Goal: Task Accomplishment & Management: Use online tool/utility

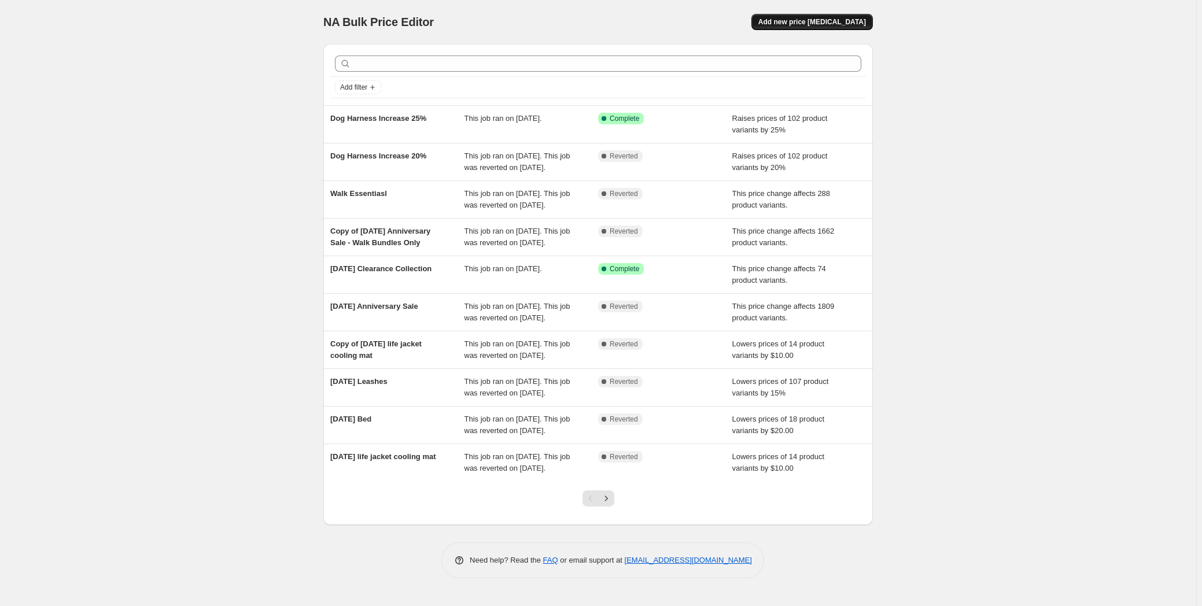
click at [813, 23] on span "Add new price [MEDICAL_DATA]" at bounding box center [812, 21] width 108 height 9
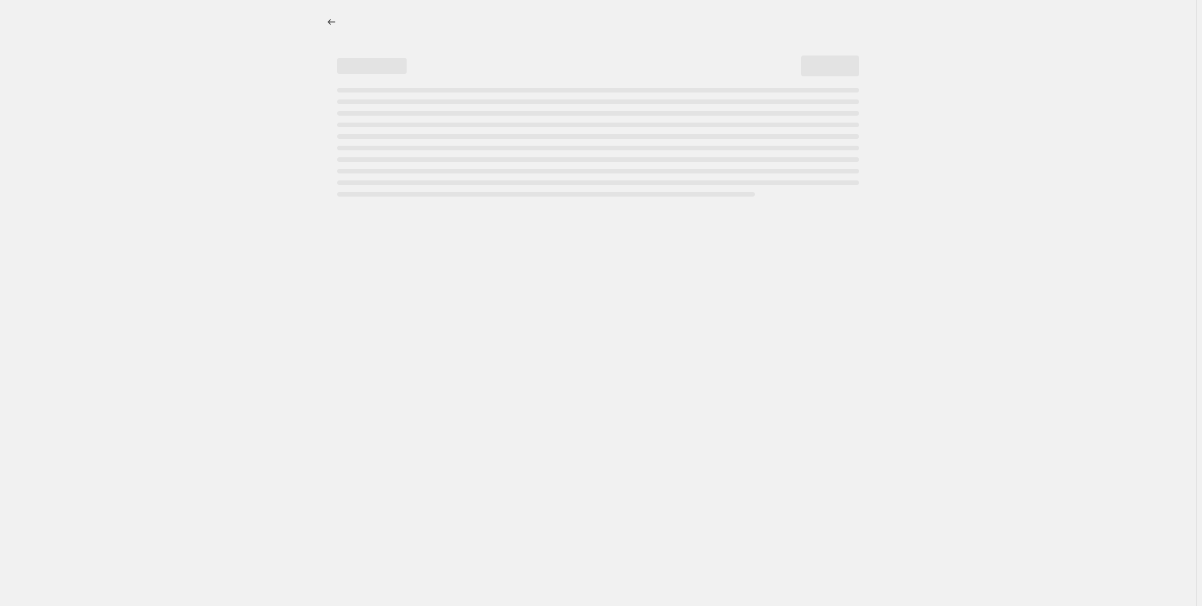
select select "percentage"
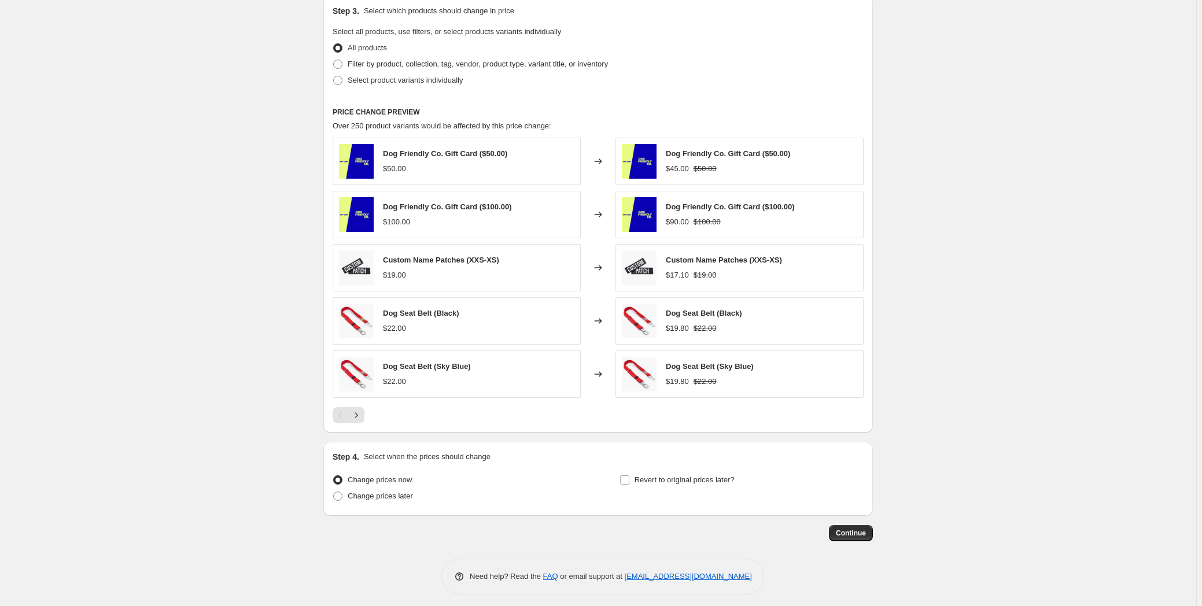
scroll to position [550, 0]
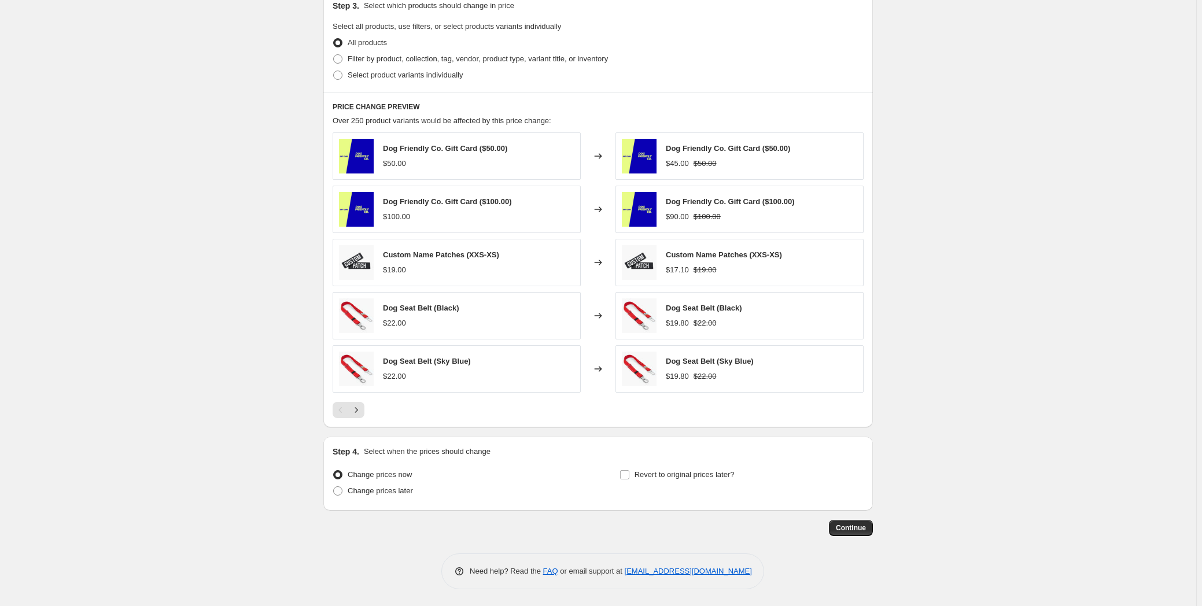
click at [393, 532] on div "Continue" at bounding box center [598, 528] width 550 height 16
click at [417, 508] on div "Step 4. Select when the prices should change Change prices now Change prices la…" at bounding box center [598, 474] width 550 height 74
click at [405, 533] on div "Continue" at bounding box center [598, 528] width 550 height 16
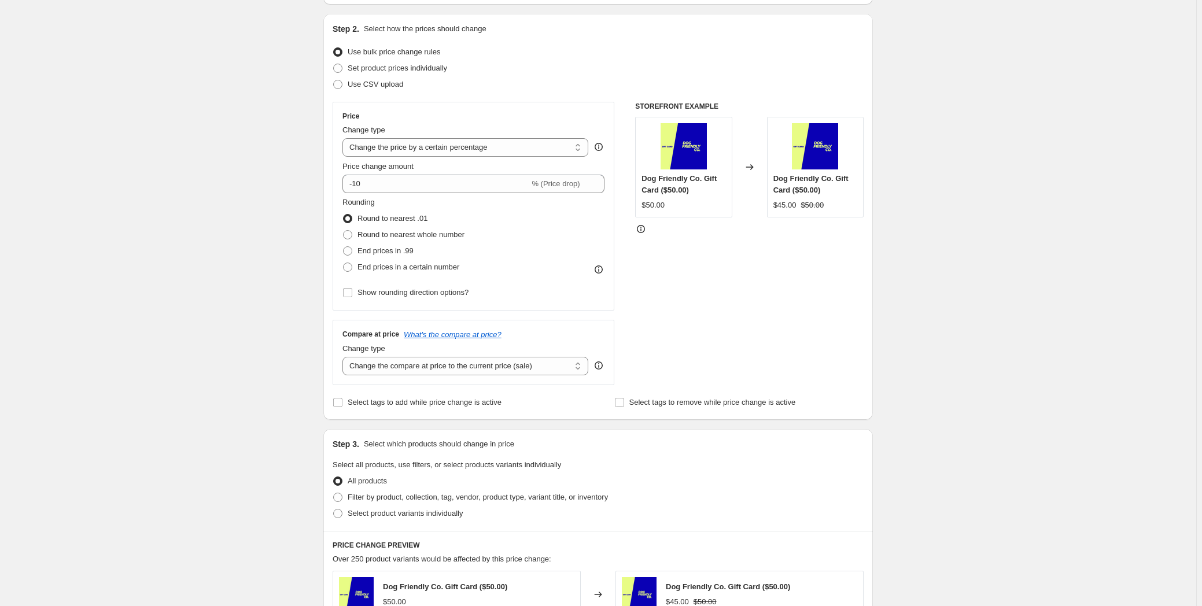
scroll to position [0, 0]
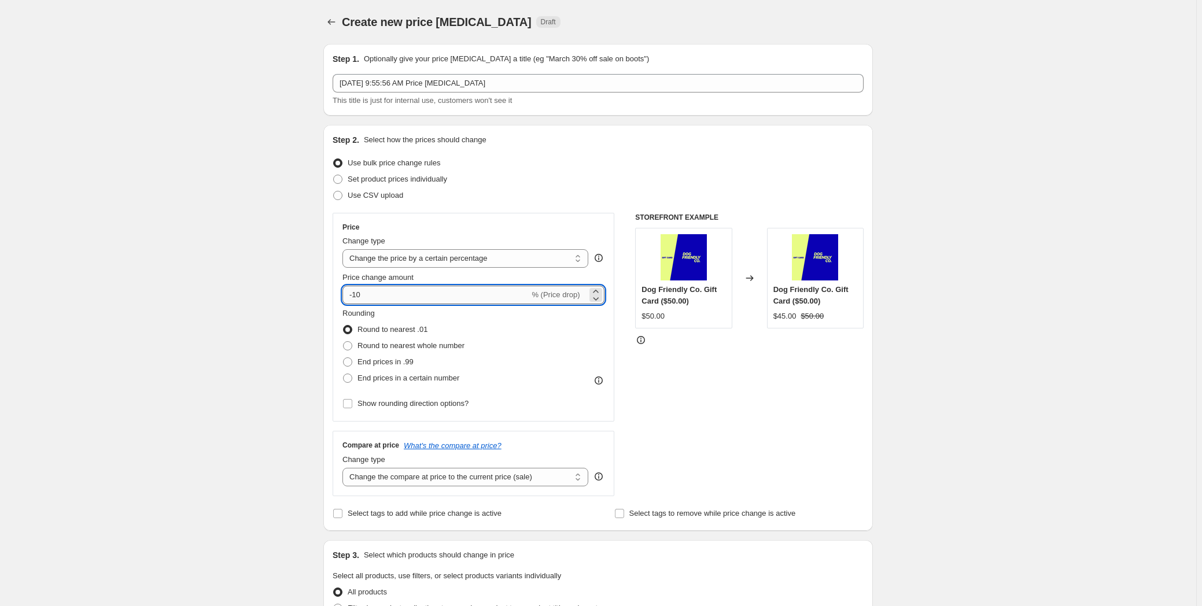
click at [403, 304] on input "-10" at bounding box center [435, 295] width 187 height 19
click at [426, 180] on span "Set product prices individually" at bounding box center [398, 179] width 100 height 9
click at [334, 175] on input "Set product prices individually" at bounding box center [333, 175] width 1 height 1
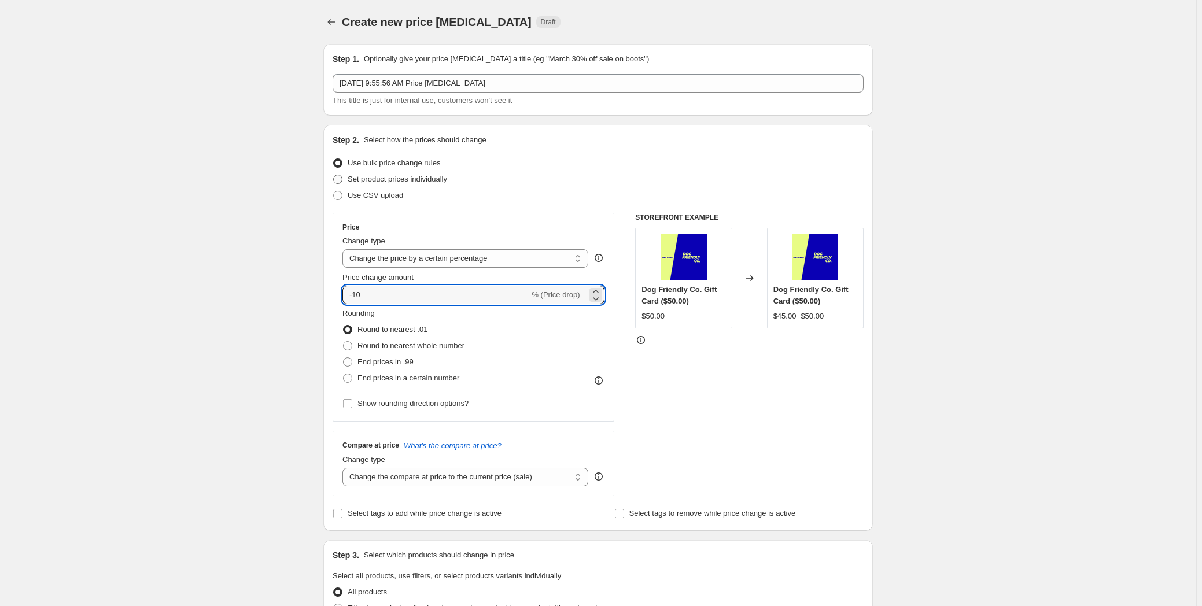
radio input "true"
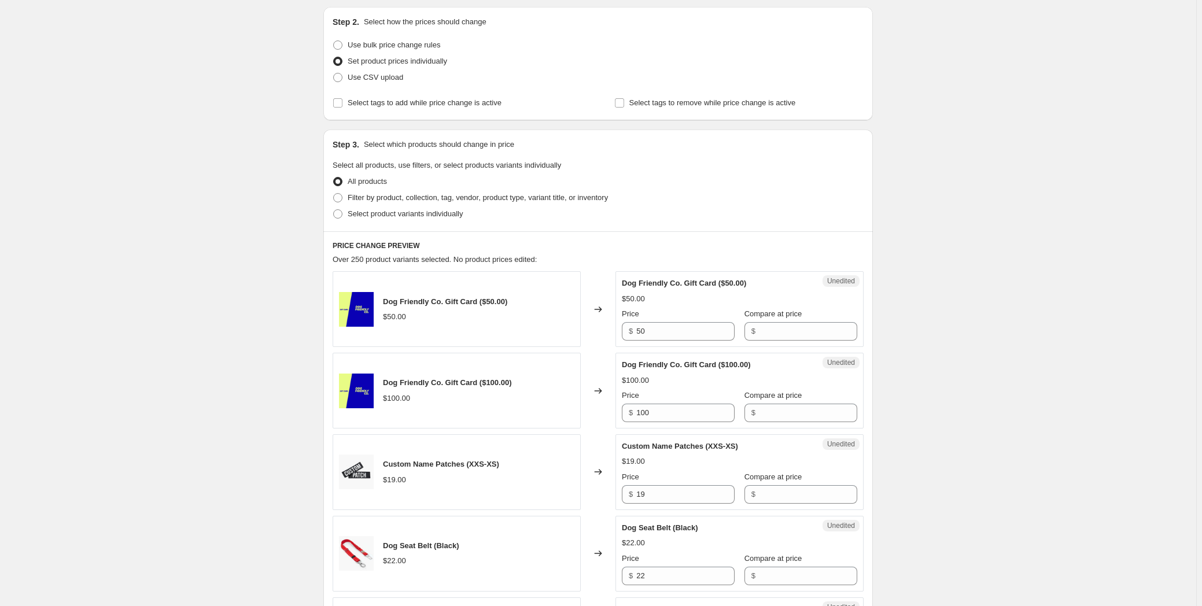
scroll to position [93, 0]
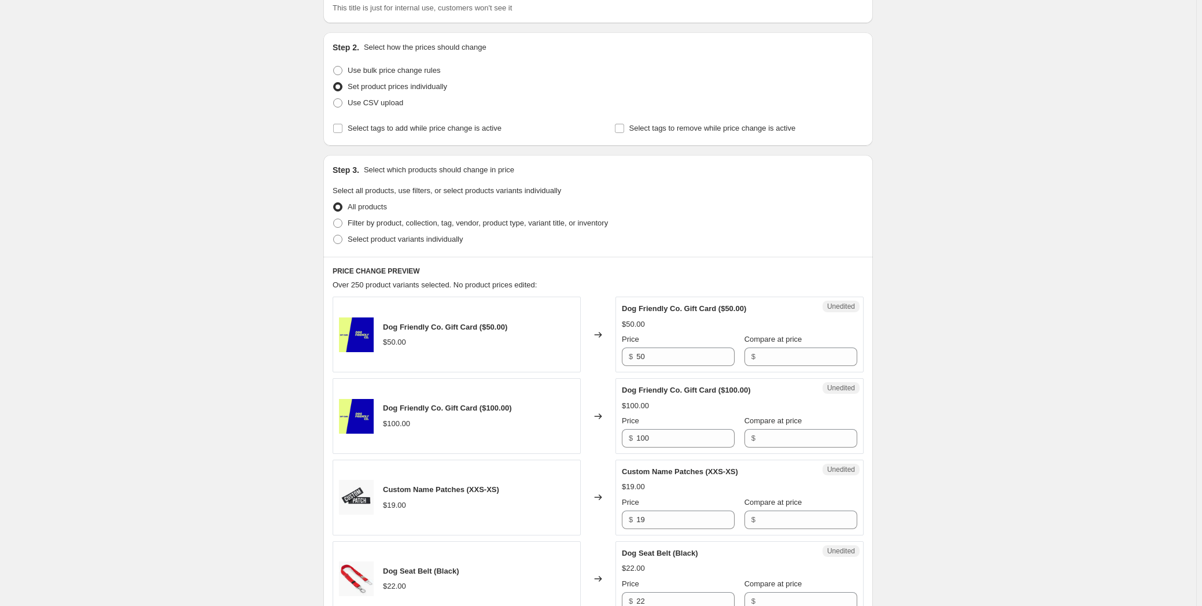
click at [376, 248] on div "Step 3. Select which products should change in price Select all products, use f…" at bounding box center [598, 206] width 550 height 102
click at [377, 245] on label "Select product variants individually" at bounding box center [398, 239] width 130 height 16
click at [334, 235] on input "Select product variants individually" at bounding box center [333, 235] width 1 height 1
radio input "true"
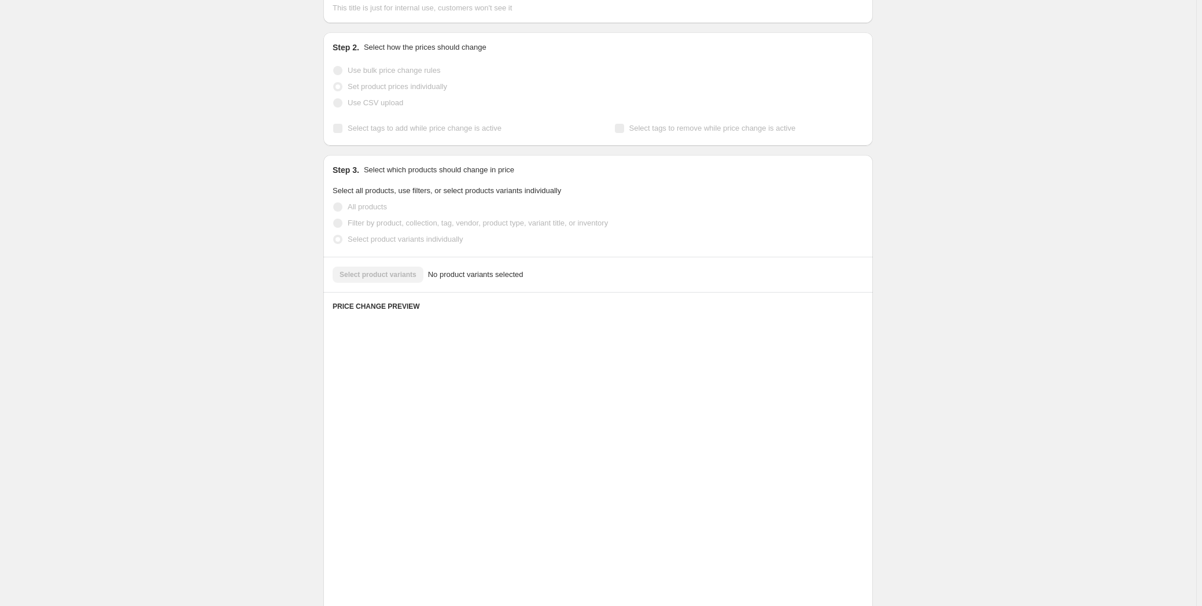
scroll to position [1, 0]
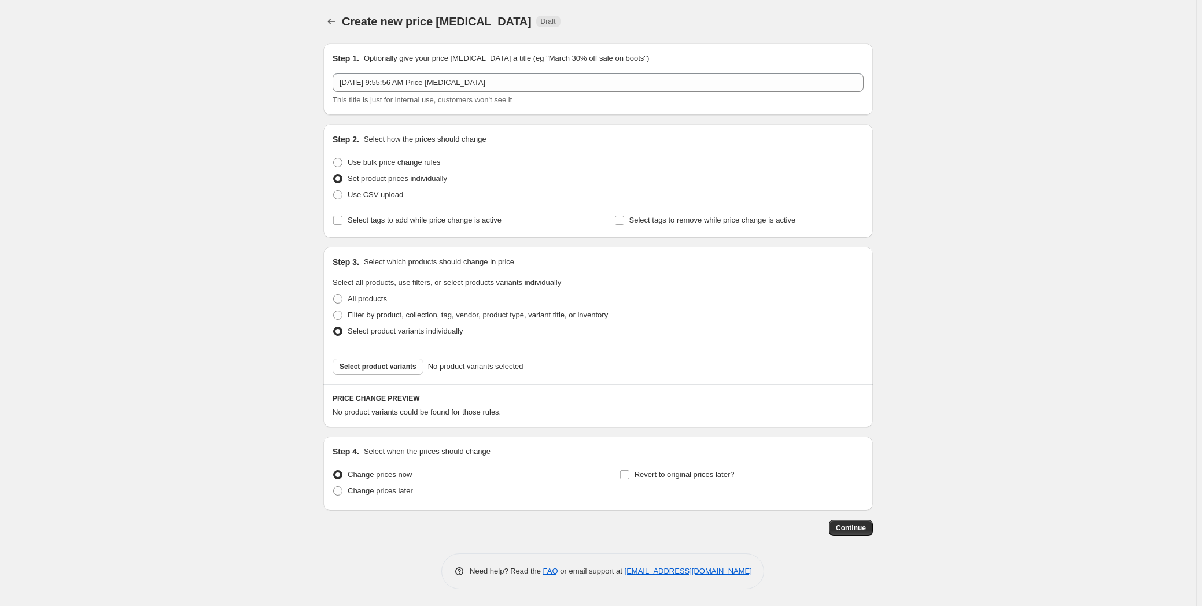
drag, startPoint x: 378, startPoint y: 312, endPoint x: 392, endPoint y: 324, distance: 18.5
click at [378, 312] on span "Filter by product, collection, tag, vendor, product type, variant title, or inv…" at bounding box center [478, 315] width 260 height 9
click at [334, 311] on input "Filter by product, collection, tag, vendor, product type, variant title, or inv…" at bounding box center [333, 311] width 1 height 1
radio input "true"
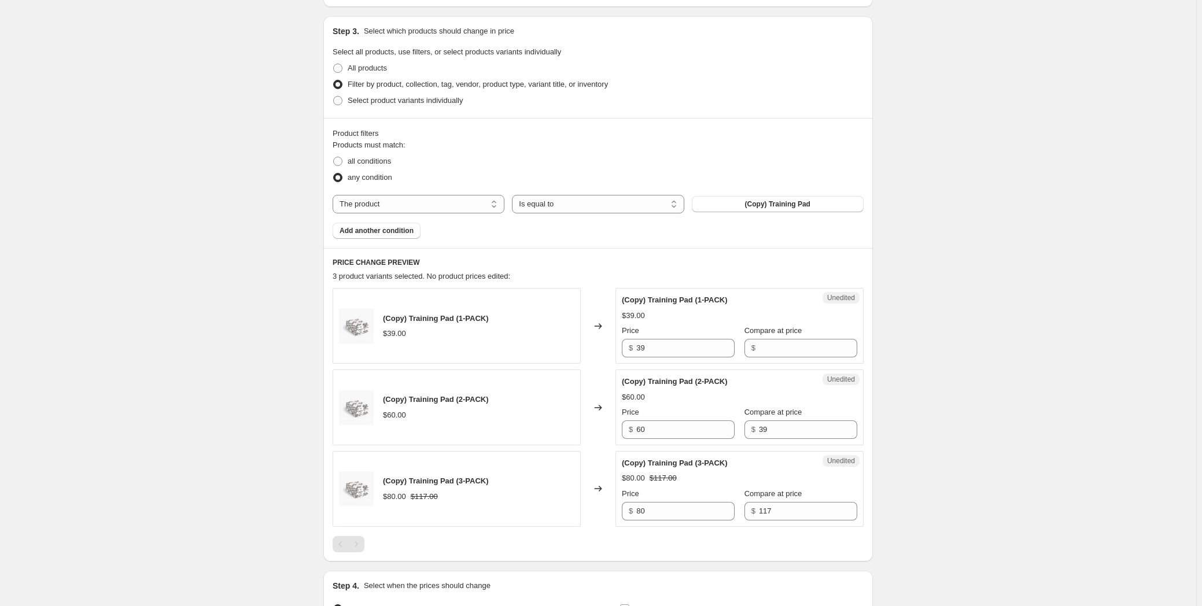
scroll to position [264, 0]
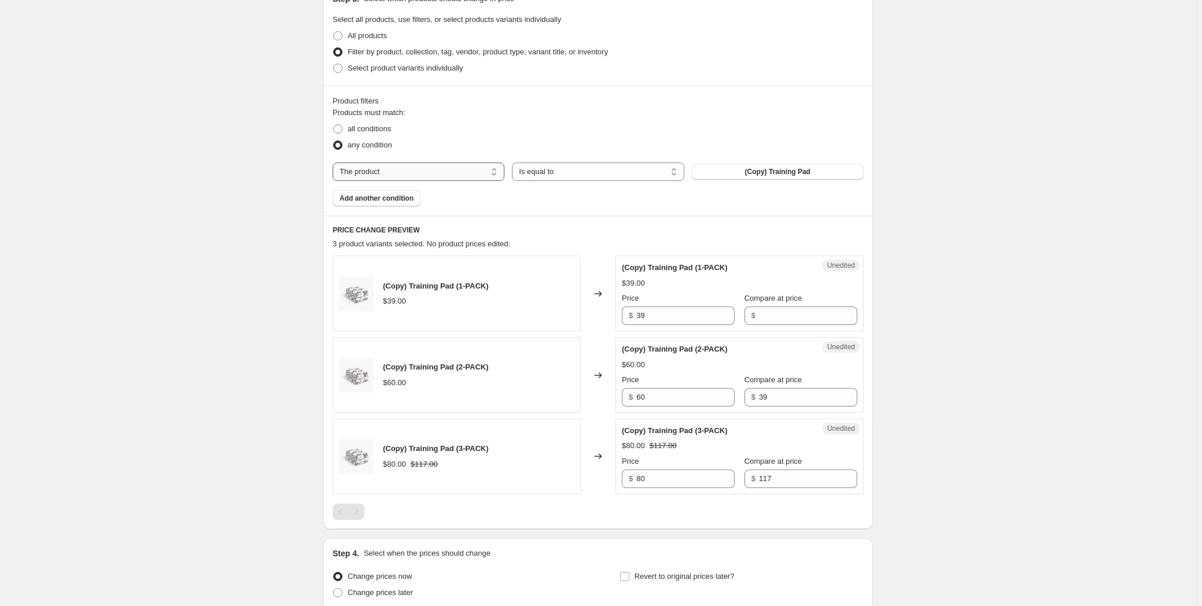
click at [429, 172] on select "The product The product's collection The product's tag The product's vendor The…" at bounding box center [419, 172] width 172 height 19
click at [431, 171] on select "The product The product's collection The product's tag The product's vendor The…" at bounding box center [419, 172] width 172 height 19
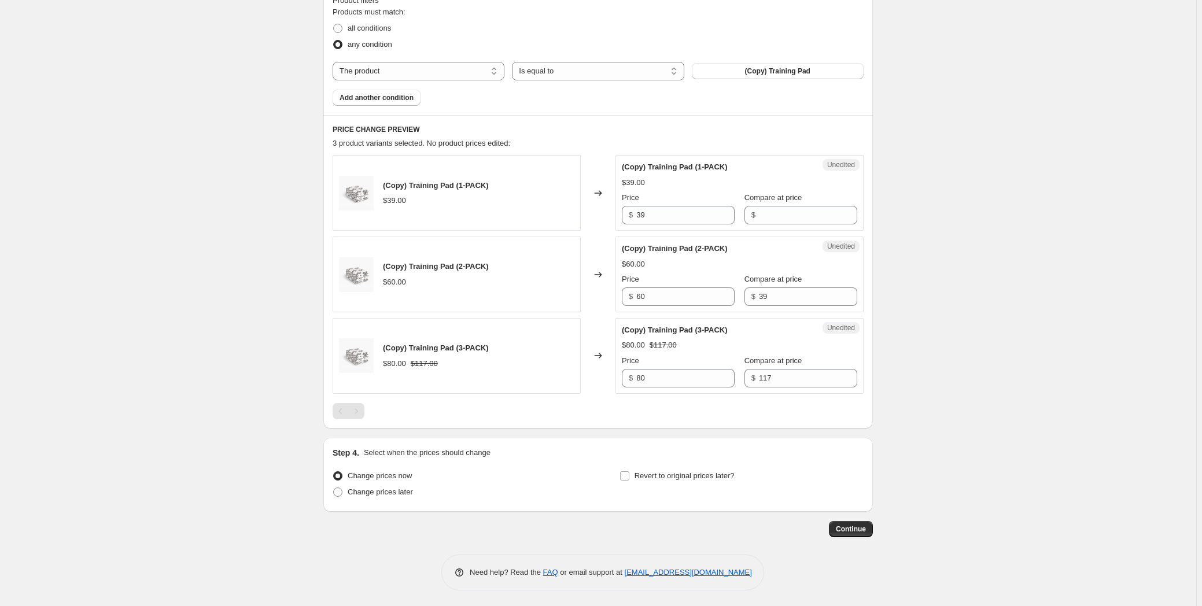
scroll to position [0, 0]
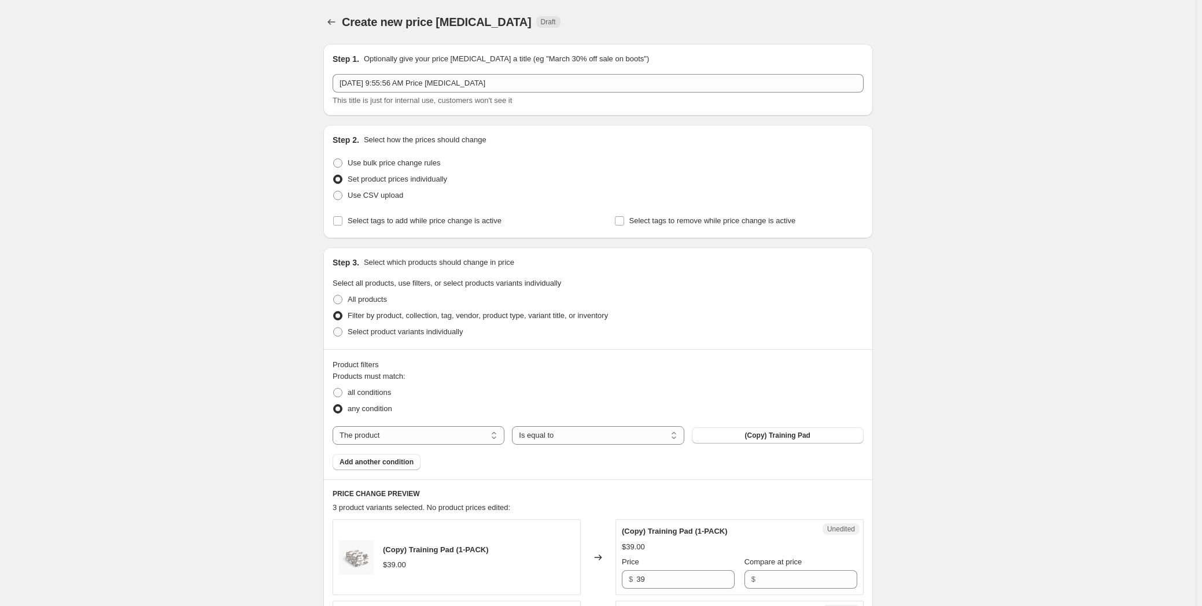
click at [371, 172] on label "Set product prices individually" at bounding box center [390, 179] width 115 height 16
click at [334, 175] on input "Set product prices individually" at bounding box center [333, 175] width 1 height 1
click at [375, 160] on span "Use bulk price change rules" at bounding box center [394, 163] width 93 height 9
click at [334, 159] on input "Use bulk price change rules" at bounding box center [333, 159] width 1 height 1
radio input "true"
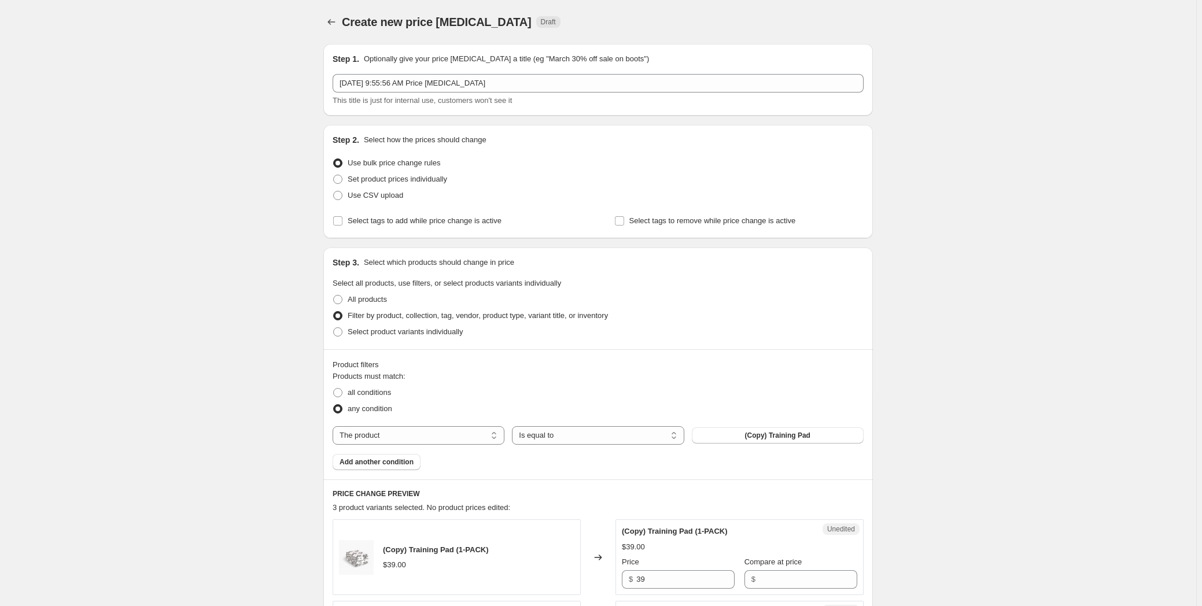
select select "percentage"
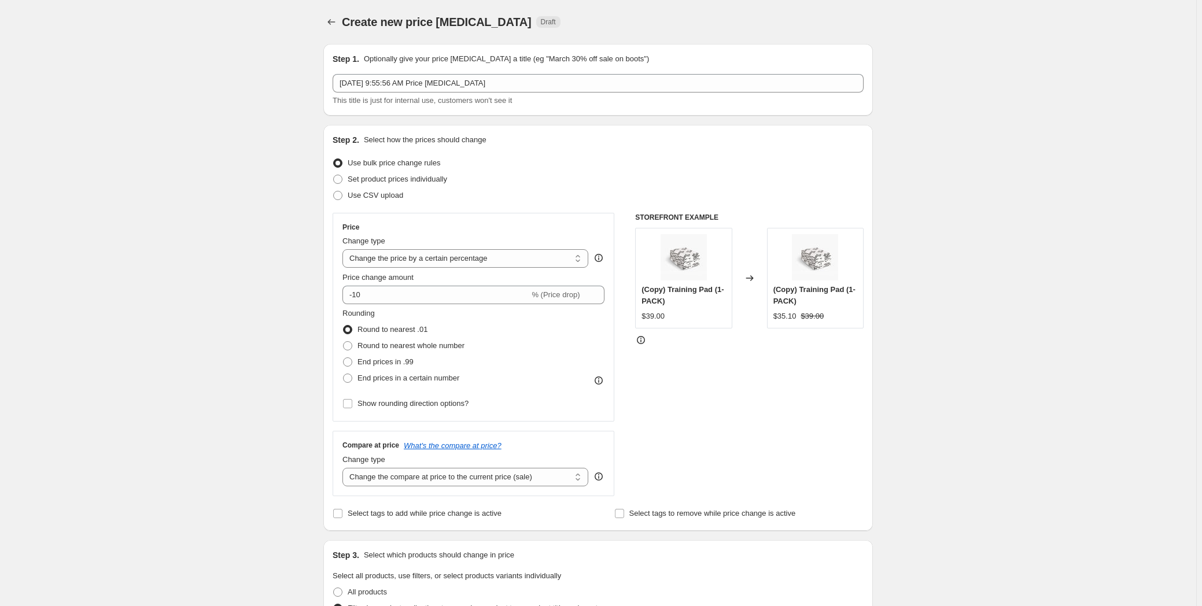
click at [277, 171] on div "Create new price [MEDICAL_DATA]. This page is ready Create new price [MEDICAL_D…" at bounding box center [598, 590] width 1196 height 1180
click at [64, 474] on div "Create new price [MEDICAL_DATA]. This page is ready Create new price [MEDICAL_D…" at bounding box center [598, 590] width 1196 height 1180
